Goal: Task Accomplishment & Management: Complete application form

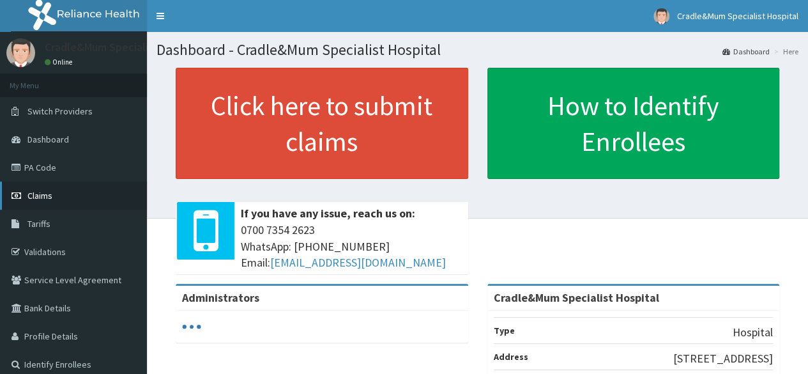
click at [43, 194] on span "Claims" at bounding box center [39, 195] width 25 height 11
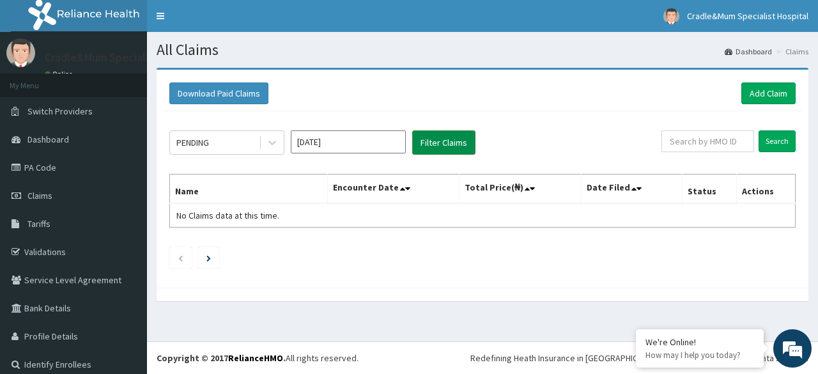
click at [439, 137] on button "Filter Claims" at bounding box center [443, 142] width 63 height 24
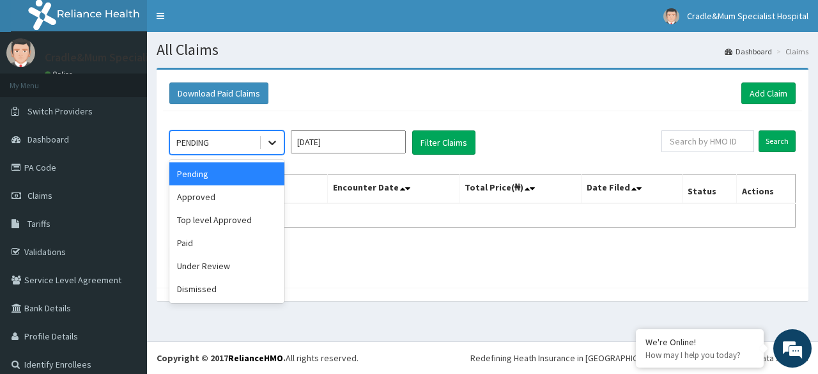
click at [272, 142] on icon at bounding box center [272, 142] width 13 height 13
click at [240, 194] on div "Approved" at bounding box center [226, 196] width 115 height 23
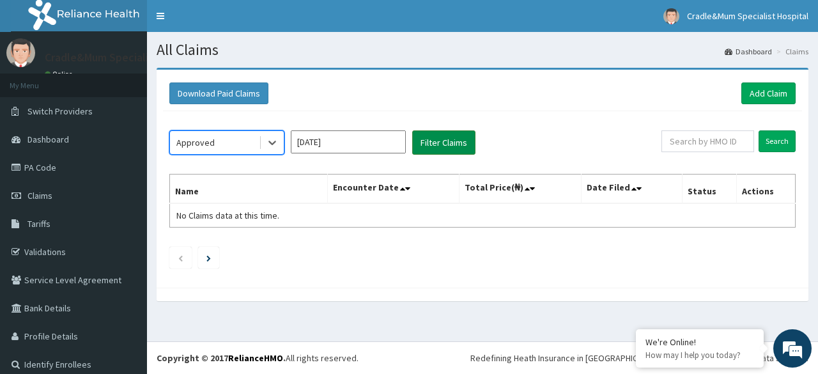
click at [434, 144] on button "Filter Claims" at bounding box center [443, 142] width 63 height 24
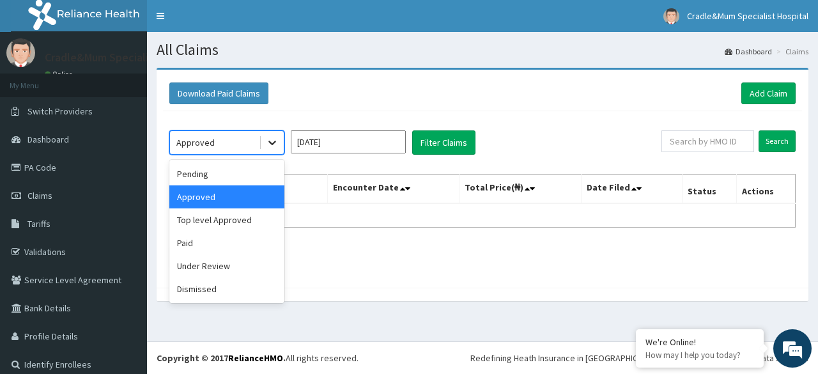
click at [282, 145] on div at bounding box center [272, 142] width 23 height 23
click at [231, 242] on div "Paid" at bounding box center [226, 242] width 115 height 23
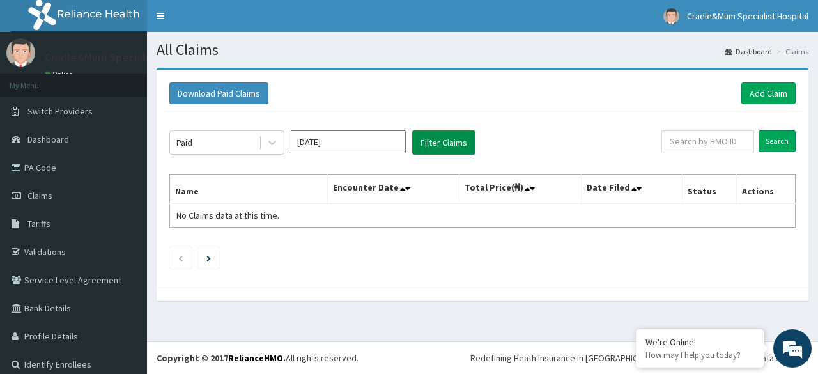
click at [437, 141] on button "Filter Claims" at bounding box center [443, 142] width 63 height 24
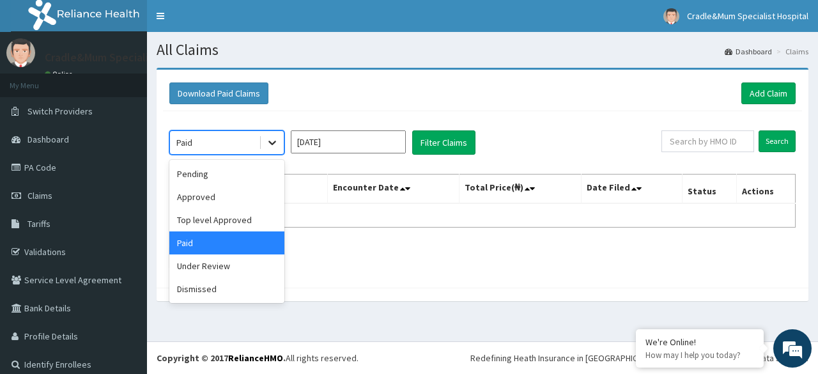
click at [274, 141] on icon at bounding box center [272, 143] width 8 height 4
click at [234, 270] on div "Under Review" at bounding box center [226, 265] width 115 height 23
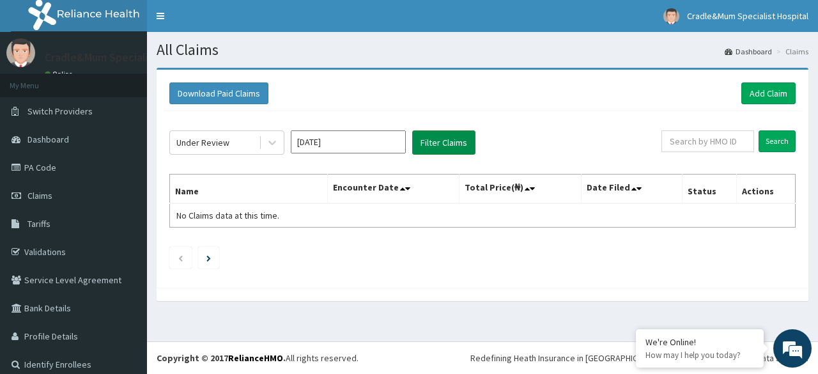
click at [434, 145] on button "Filter Claims" at bounding box center [443, 142] width 63 height 24
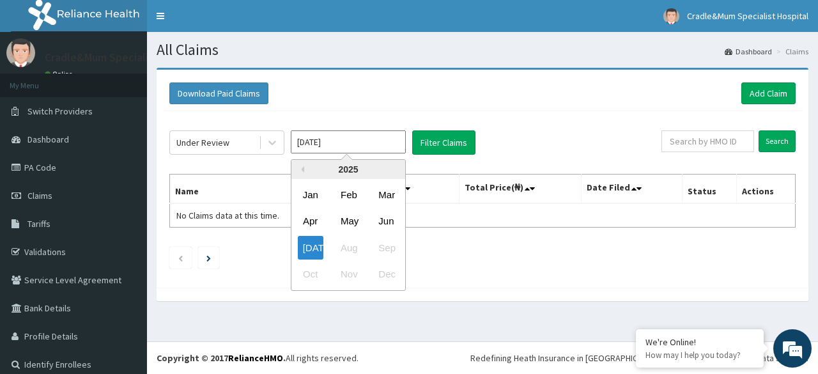
click at [372, 142] on input "Jul 2025" at bounding box center [348, 141] width 115 height 23
click at [354, 220] on div "May" at bounding box center [348, 222] width 26 height 24
click at [377, 143] on input "Apr 2025" at bounding box center [348, 141] width 115 height 23
click at [386, 220] on div "Jun" at bounding box center [386, 222] width 26 height 24
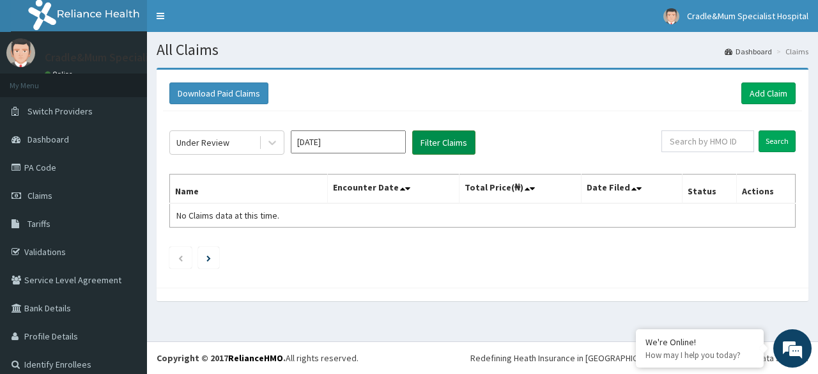
click at [431, 142] on button "Filter Claims" at bounding box center [443, 142] width 63 height 24
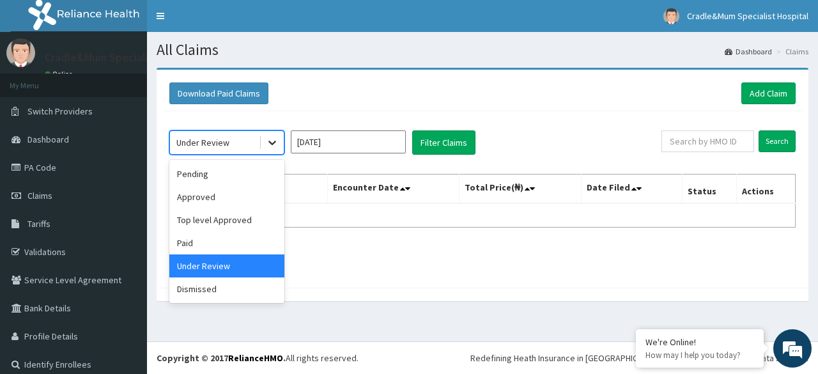
click at [272, 143] on icon at bounding box center [272, 143] width 8 height 4
click at [234, 176] on div "Pending" at bounding box center [226, 173] width 115 height 23
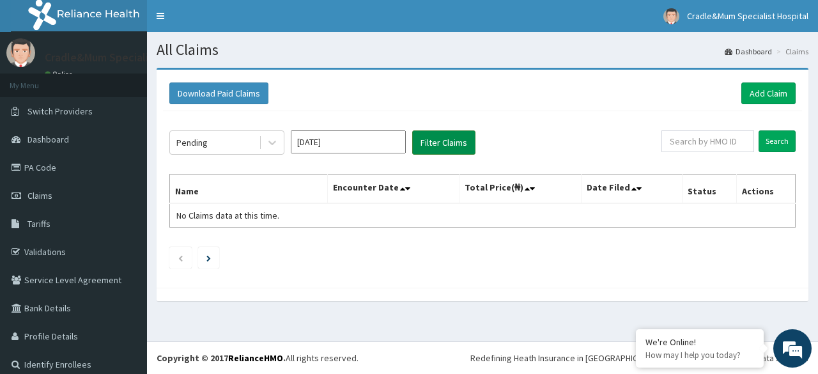
click at [438, 143] on button "Filter Claims" at bounding box center [443, 142] width 63 height 24
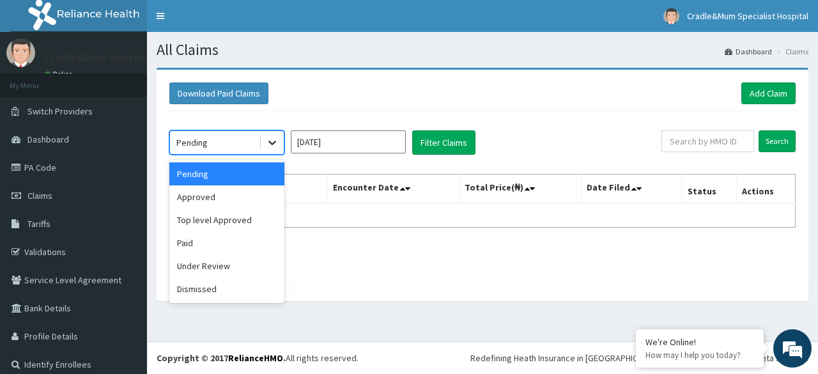
click at [277, 143] on icon at bounding box center [272, 142] width 13 height 13
click at [248, 195] on div "Approved" at bounding box center [226, 196] width 115 height 23
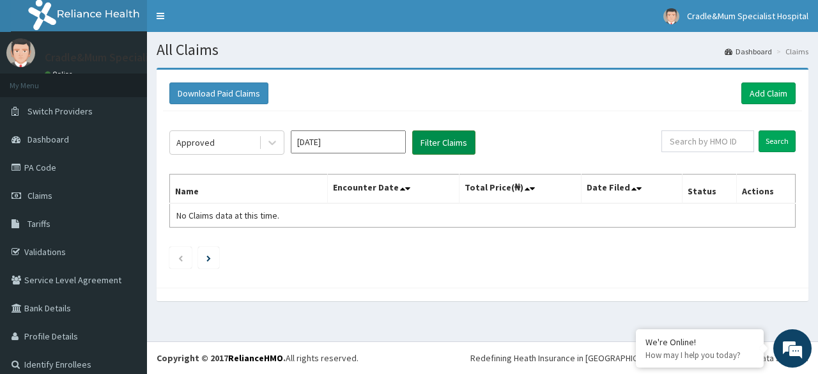
click at [458, 137] on button "Filter Claims" at bounding box center [443, 142] width 63 height 24
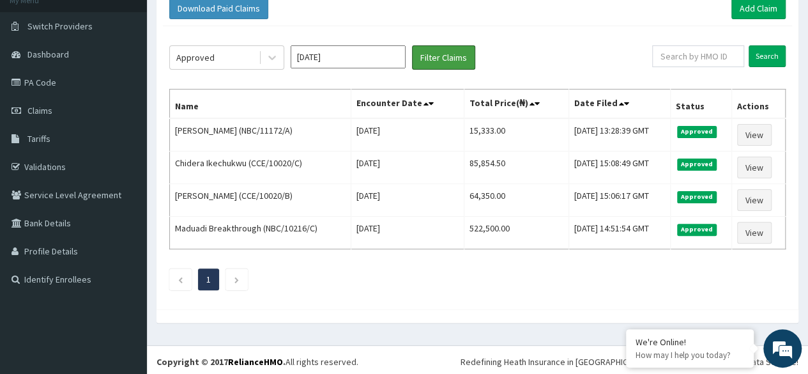
scroll to position [55, 0]
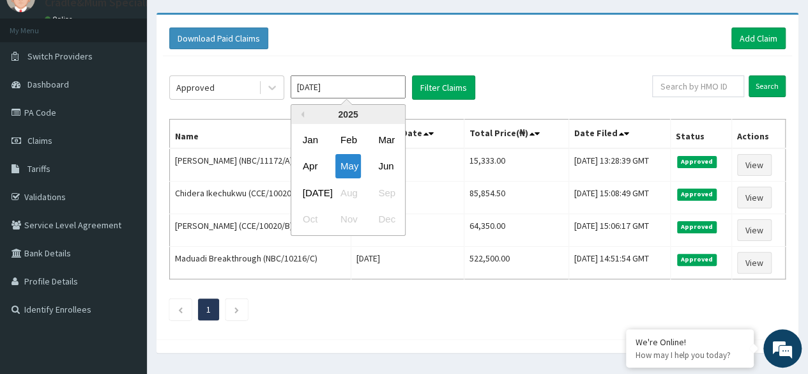
click at [372, 90] on input "May 2025" at bounding box center [348, 86] width 115 height 23
click at [386, 169] on div "Jun" at bounding box center [386, 167] width 26 height 24
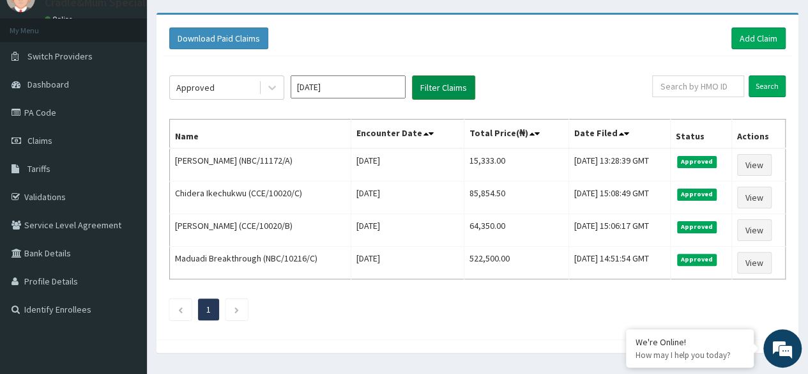
click at [443, 84] on button "Filter Claims" at bounding box center [443, 87] width 63 height 24
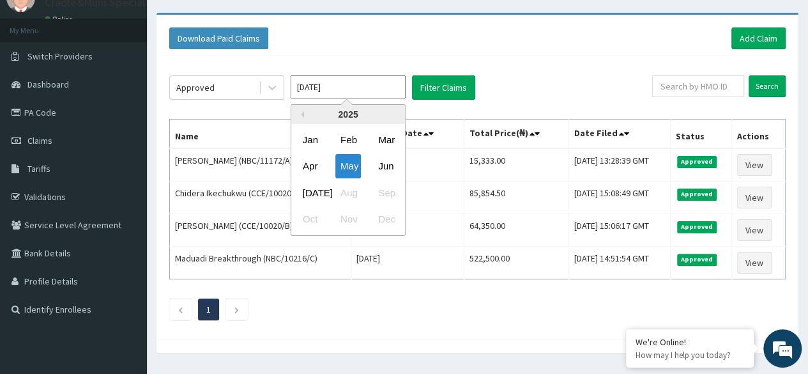
click at [379, 84] on input "May 2025" at bounding box center [348, 86] width 115 height 23
click at [309, 192] on div "Jul" at bounding box center [311, 193] width 26 height 24
type input "Jun 2025"
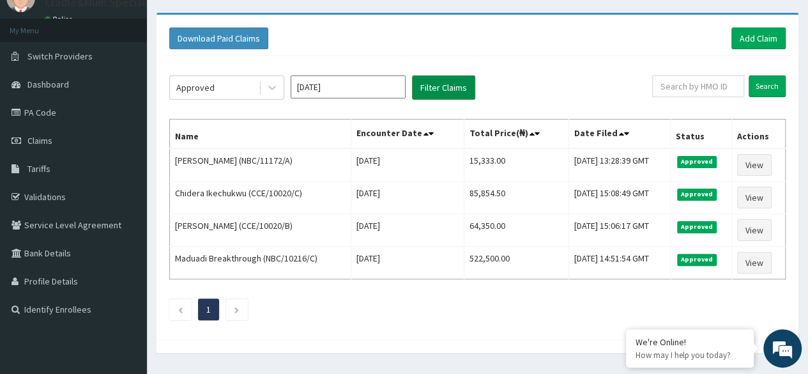
click at [435, 84] on button "Filter Claims" at bounding box center [443, 87] width 63 height 24
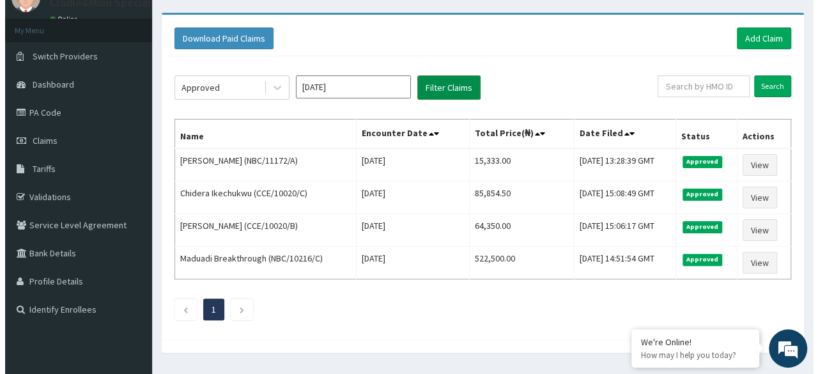
scroll to position [0, 0]
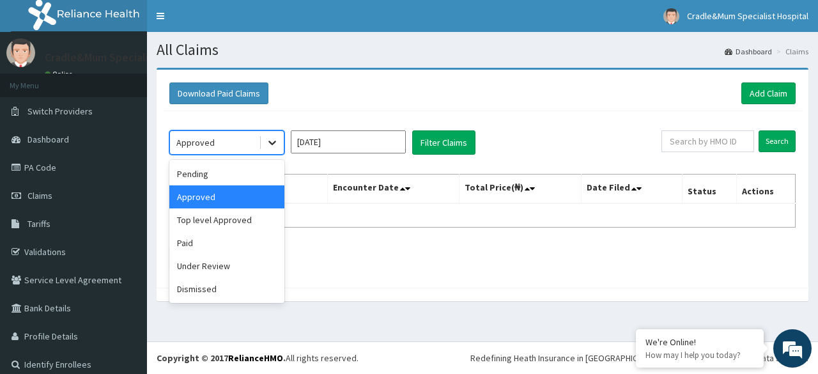
click at [271, 144] on icon at bounding box center [272, 142] width 13 height 13
click at [241, 268] on div "Under Review" at bounding box center [226, 265] width 115 height 23
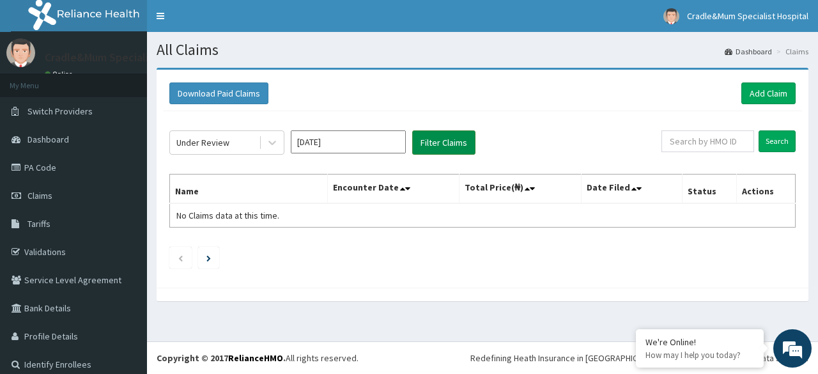
click at [446, 143] on button "Filter Claims" at bounding box center [443, 142] width 63 height 24
drag, startPoint x: 446, startPoint y: 143, endPoint x: 273, endPoint y: 141, distance: 172.5
click at [273, 141] on div "Under Review Jun 2025 Filter Claims" at bounding box center [415, 142] width 492 height 24
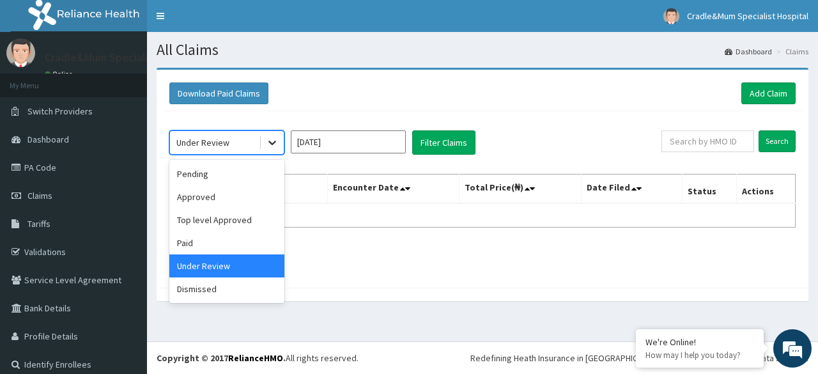
click at [273, 141] on icon at bounding box center [272, 142] width 13 height 13
click at [220, 245] on div "Paid" at bounding box center [226, 242] width 115 height 23
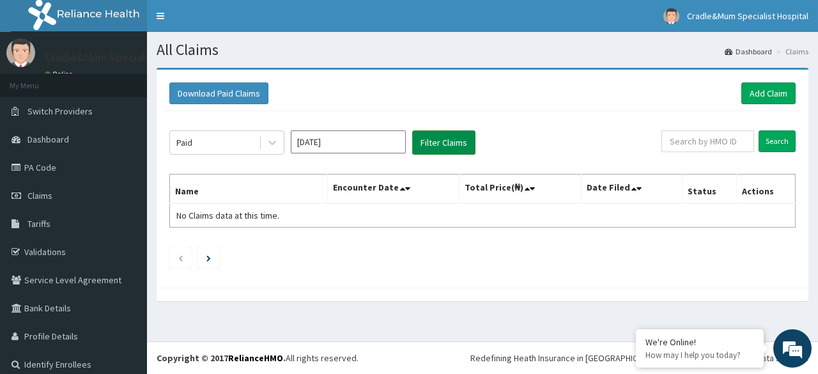
click at [435, 139] on button "Filter Claims" at bounding box center [443, 142] width 63 height 24
click at [52, 165] on link "PA Code" at bounding box center [73, 167] width 147 height 28
click at [761, 96] on link "Add Claim" at bounding box center [768, 93] width 54 height 22
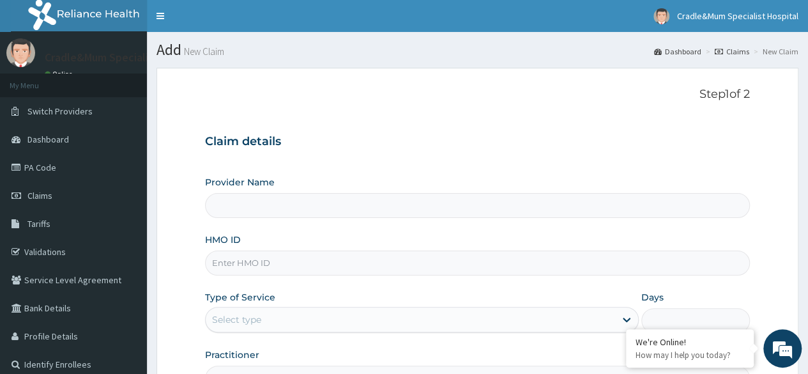
type input "Cradle&Mum Specialist Hospital"
click at [248, 259] on input "HMO ID" at bounding box center [477, 262] width 545 height 25
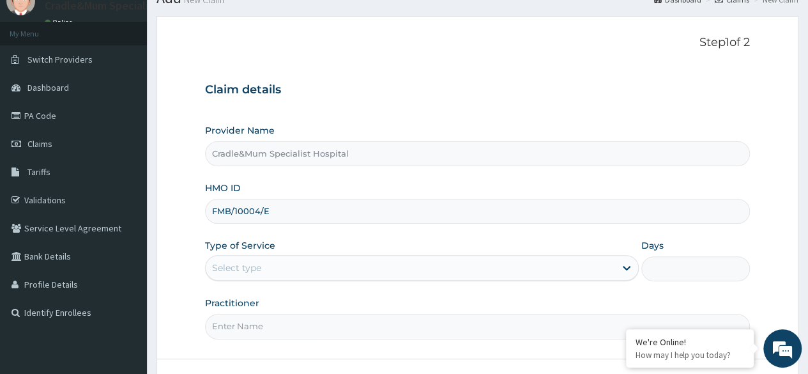
scroll to position [61, 0]
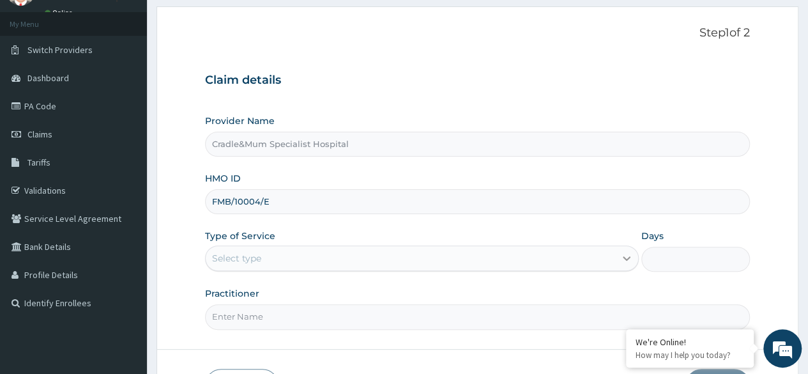
type input "FMB/10004/E"
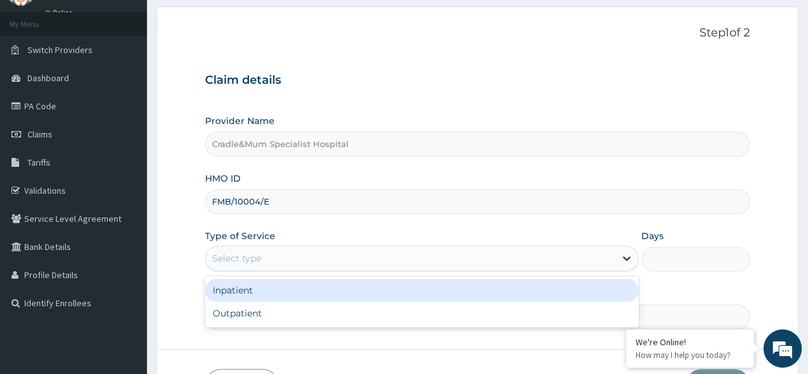
click at [623, 257] on icon at bounding box center [626, 258] width 13 height 13
click at [488, 296] on div "Inpatient" at bounding box center [422, 289] width 434 height 23
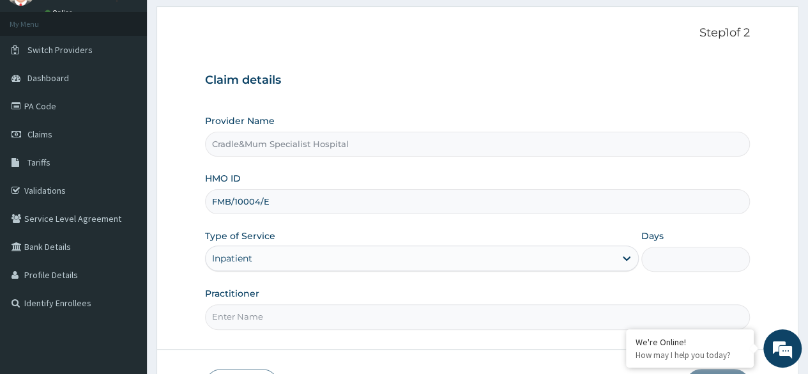
click at [660, 255] on input "Days" at bounding box center [695, 259] width 109 height 25
type input "2"
click at [312, 314] on input "Practitioner" at bounding box center [477, 316] width 545 height 25
type input "MUOMALU"
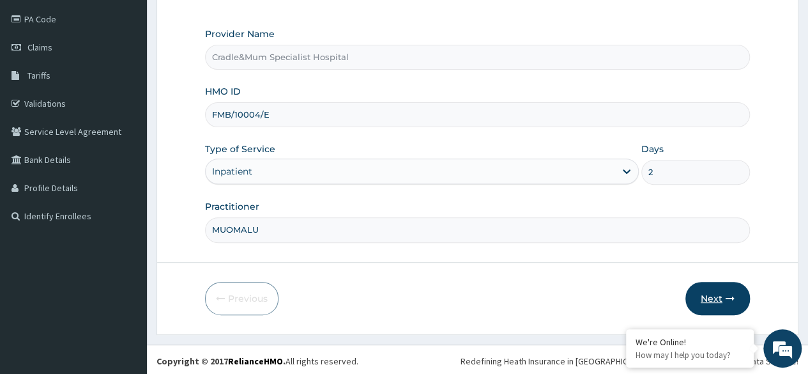
click at [723, 301] on button "Next" at bounding box center [717, 298] width 65 height 33
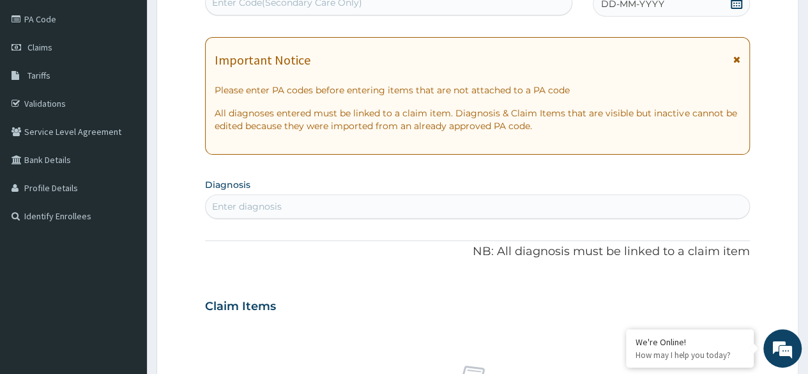
click at [733, 59] on icon at bounding box center [736, 59] width 7 height 9
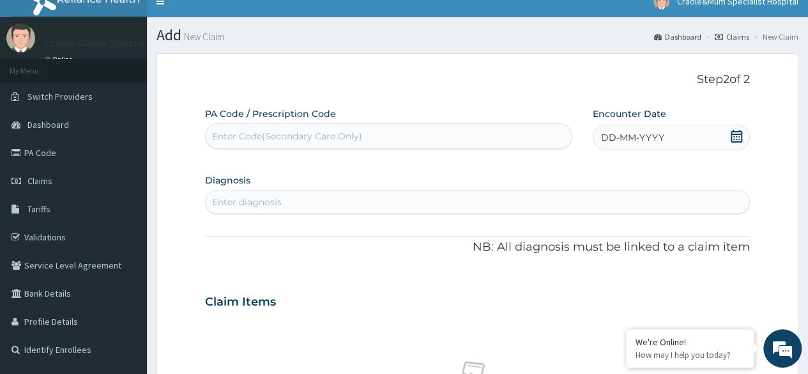
scroll to position [8, 0]
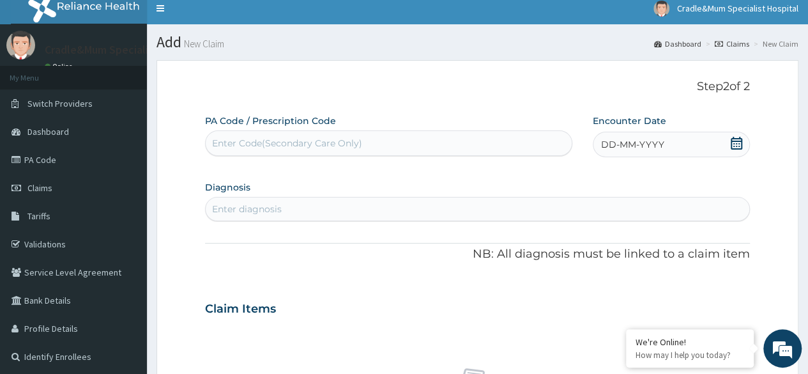
click at [735, 141] on icon at bounding box center [736, 143] width 13 height 13
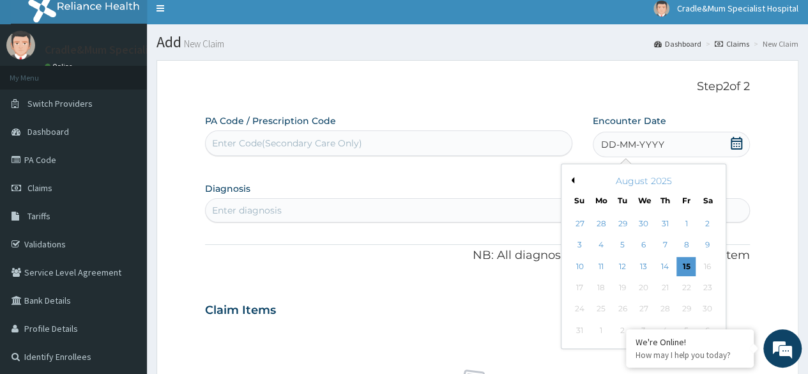
click at [568, 179] on button "Previous Month" at bounding box center [571, 180] width 6 height 6
click at [641, 224] on div "2" at bounding box center [643, 223] width 19 height 19
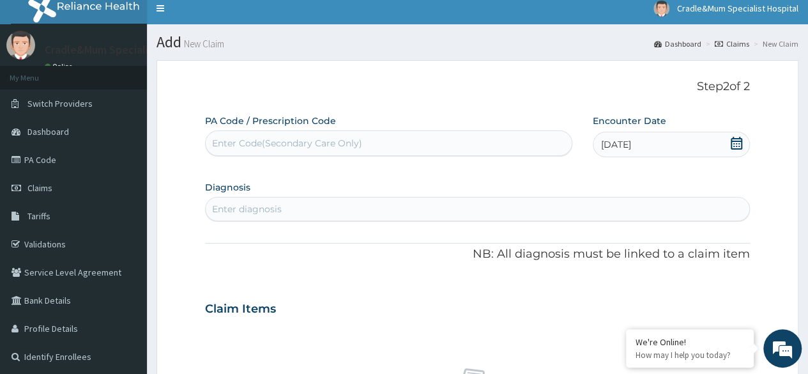
click at [273, 141] on div "Enter Code(Secondary Care Only)" at bounding box center [287, 143] width 150 height 13
drag, startPoint x: 273, startPoint y: 141, endPoint x: 230, endPoint y: 202, distance: 74.3
click at [230, 202] on div "Enter diagnosis" at bounding box center [478, 209] width 544 height 20
drag, startPoint x: 229, startPoint y: 204, endPoint x: 508, endPoint y: 163, distance: 282.8
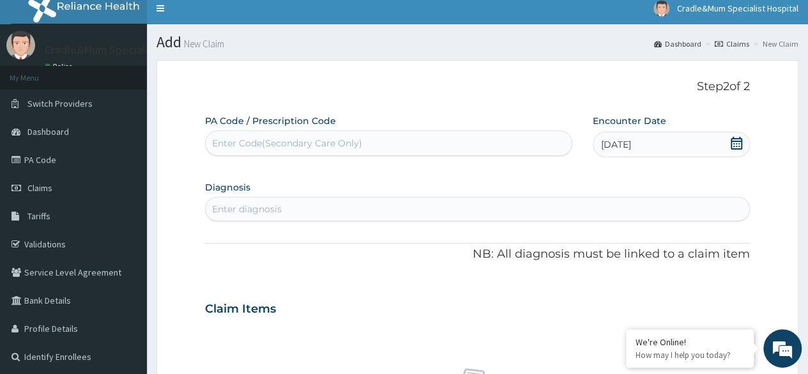
click at [508, 163] on div "PA Code / Prescription Code Enter Code(Secondary Care Only) Encounter Date 02-0…" at bounding box center [477, 375] width 545 height 523
click at [231, 142] on div "Enter Code(Secondary Care Only)" at bounding box center [287, 143] width 150 height 13
type input "PA/34E"
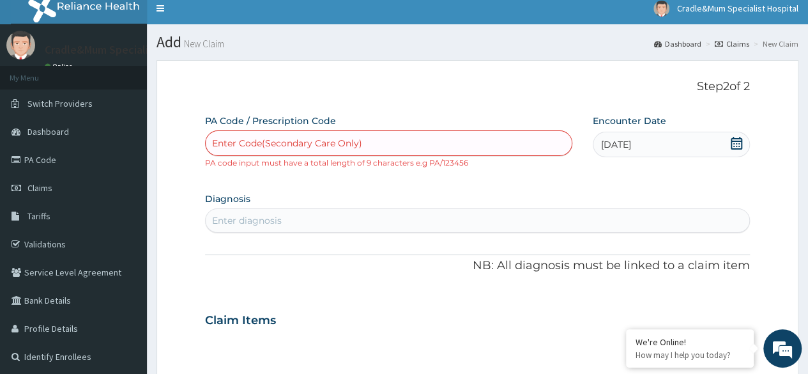
click at [306, 133] on div "Enter Code(Secondary Care Only)" at bounding box center [388, 143] width 365 height 20
type input "PA/"
click at [230, 144] on div "Enter Code(Secondary Care Only)" at bounding box center [287, 143] width 150 height 13
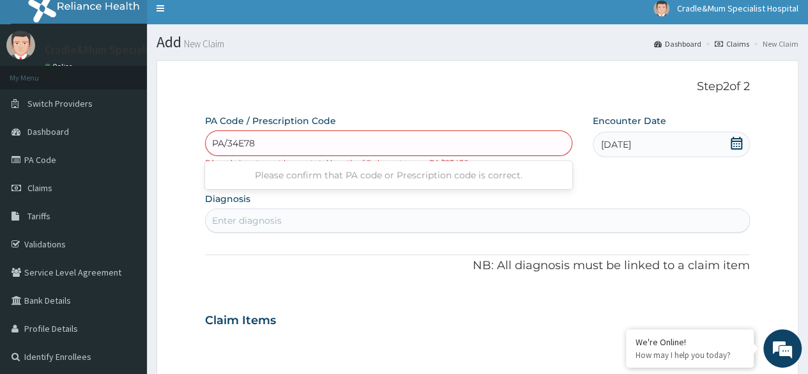
type input "PA/34E786"
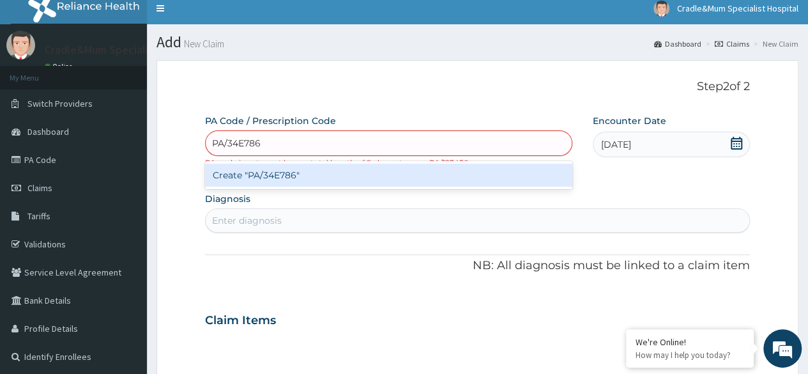
click at [273, 178] on div "Create "PA/34E786"" at bounding box center [388, 175] width 367 height 23
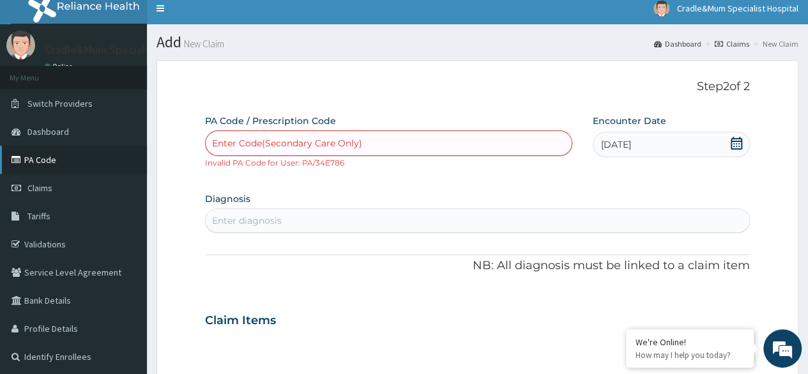
click at [58, 158] on link "PA Code" at bounding box center [73, 160] width 147 height 28
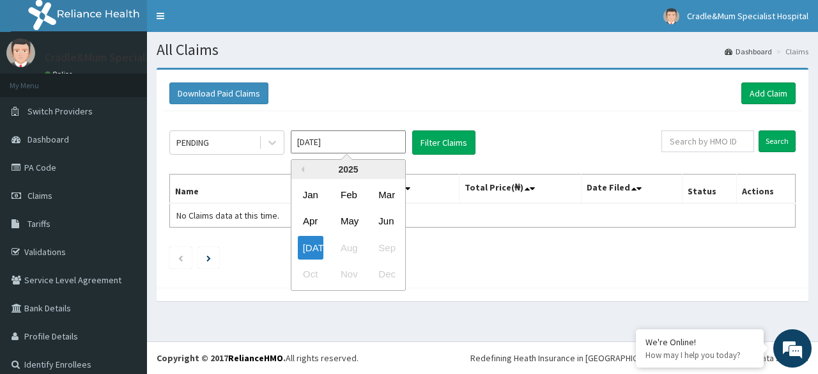
click at [380, 144] on input "[DATE]" at bounding box center [348, 141] width 115 height 23
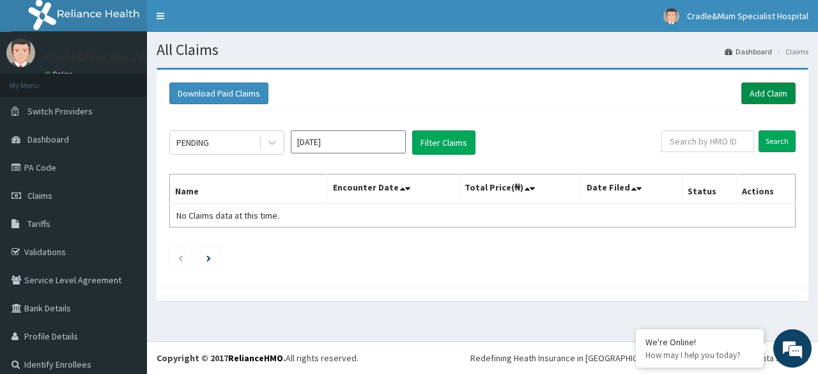
click at [751, 90] on link "Add Claim" at bounding box center [768, 93] width 54 height 22
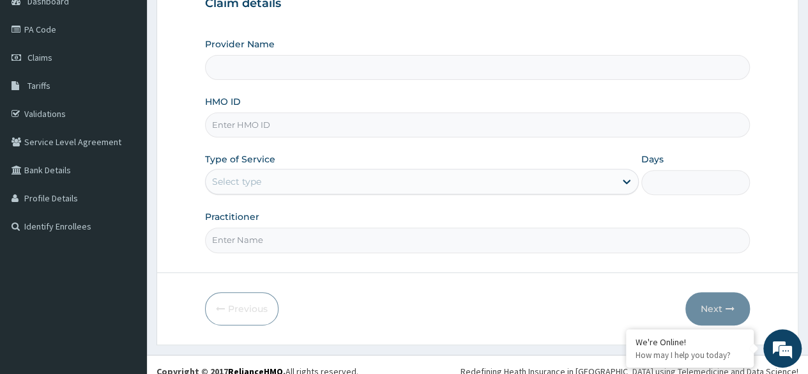
scroll to position [137, 0]
type input "Cradle&Mum Specialist Hospital"
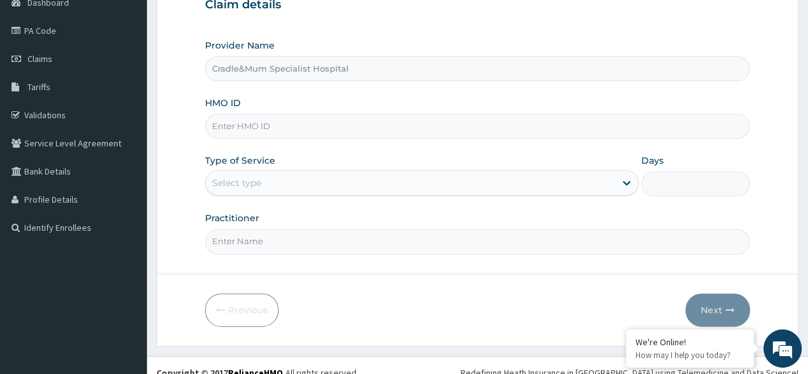
click at [391, 123] on input "HMO ID" at bounding box center [477, 126] width 545 height 25
type input "FMB/10004/E"
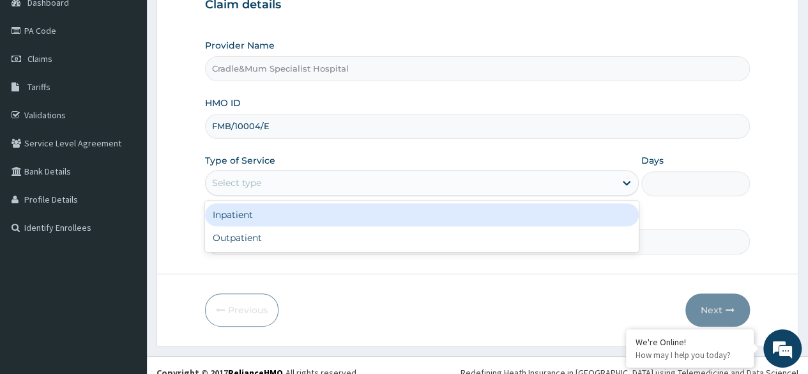
click at [360, 182] on div "Select type" at bounding box center [410, 182] width 409 height 20
click at [345, 206] on div "Inpatient" at bounding box center [422, 214] width 434 height 23
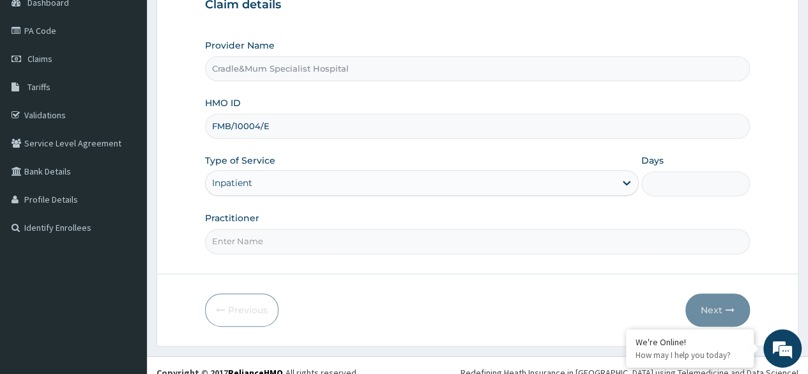
click at [664, 176] on input "Days" at bounding box center [695, 183] width 109 height 25
type input "2"
click at [241, 243] on input "Practitioner" at bounding box center [477, 241] width 545 height 25
type input "MUOMALU"
click at [708, 306] on button "Next" at bounding box center [717, 309] width 65 height 33
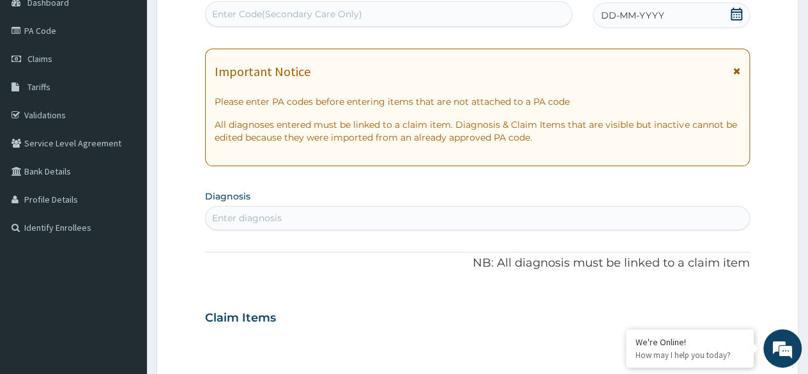
click at [736, 70] on icon at bounding box center [736, 70] width 7 height 9
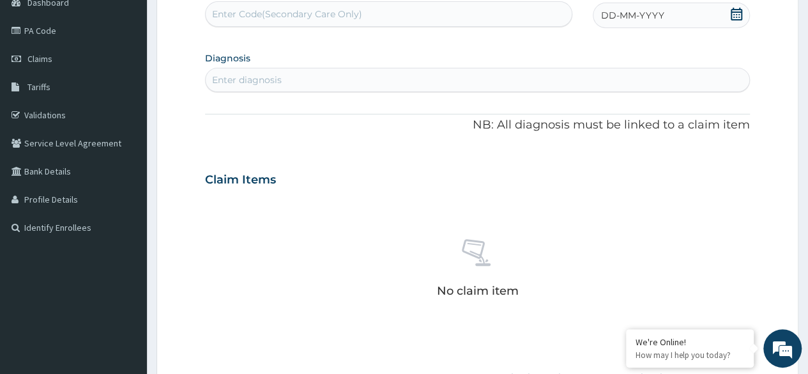
click at [244, 11] on div "Enter Code(Secondary Care Only)" at bounding box center [287, 14] width 150 height 13
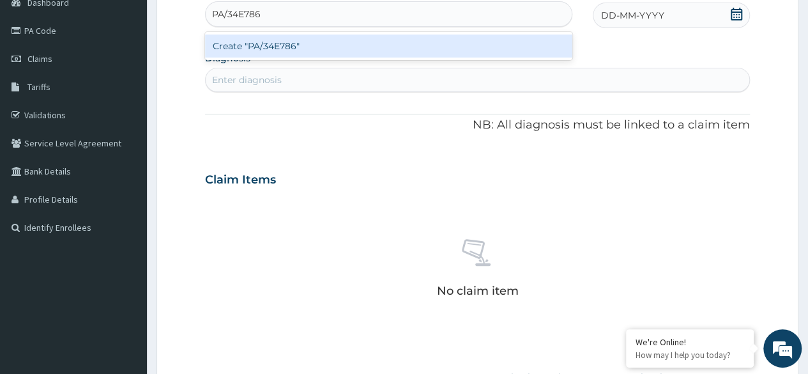
type input "PA/34E786"
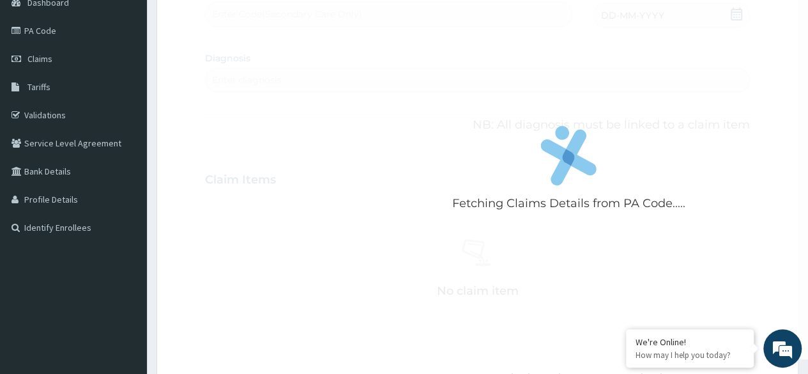
click at [733, 18] on div "Fetching Claims Details from PA Code..... PA Code / Prescription Code Enter Cod…" at bounding box center [477, 246] width 545 height 523
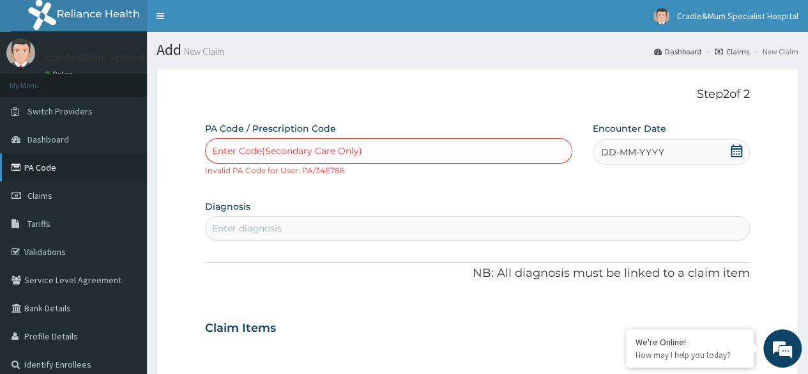
click at [50, 168] on link "PA Code" at bounding box center [73, 167] width 147 height 28
